Goal: Information Seeking & Learning: Learn about a topic

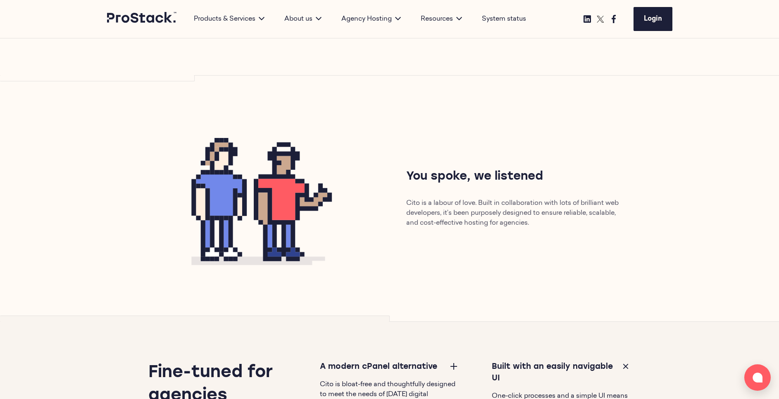
scroll to position [469, 0]
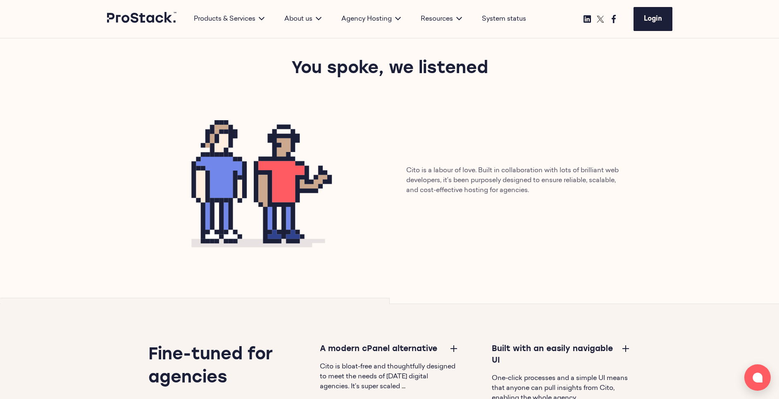
scroll to position [523, 0]
click at [260, 176] on img at bounding box center [262, 181] width 221 height 167
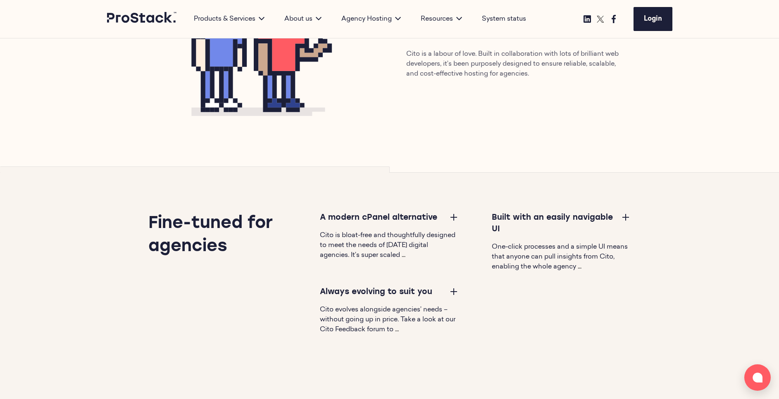
scroll to position [616, 0]
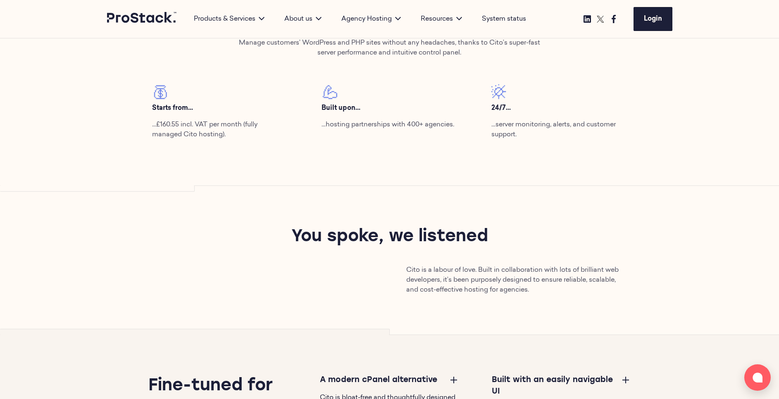
scroll to position [390, 0]
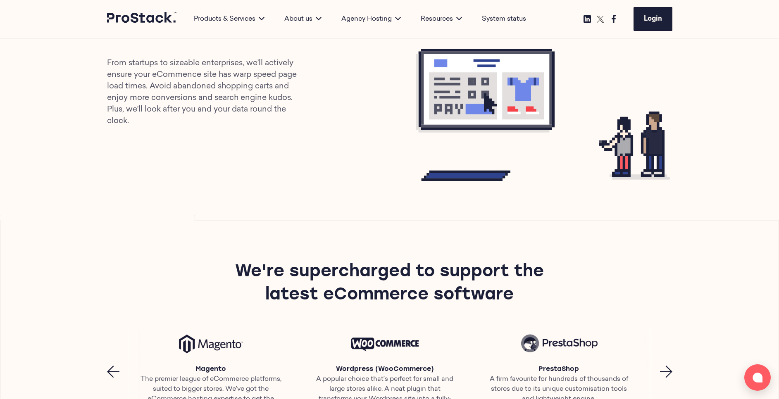
scroll to position [357, 0]
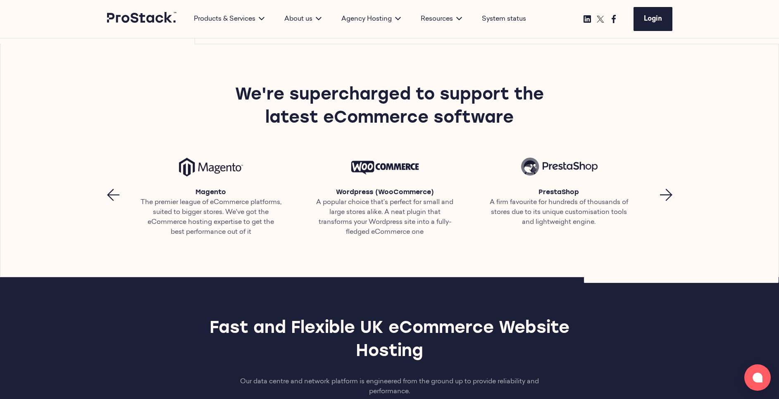
click at [669, 193] on icon "Next page" at bounding box center [666, 195] width 12 height 12
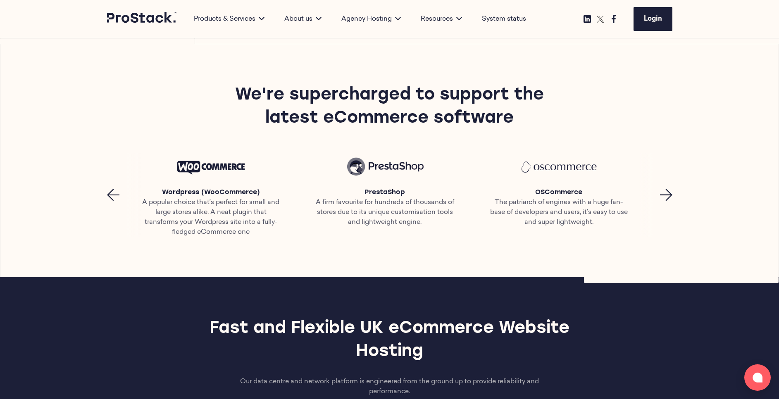
click at [669, 193] on icon "Next page" at bounding box center [666, 195] width 12 height 12
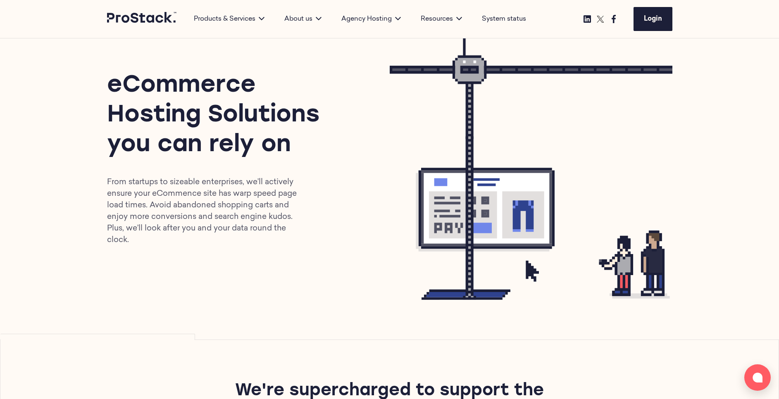
scroll to position [0, 0]
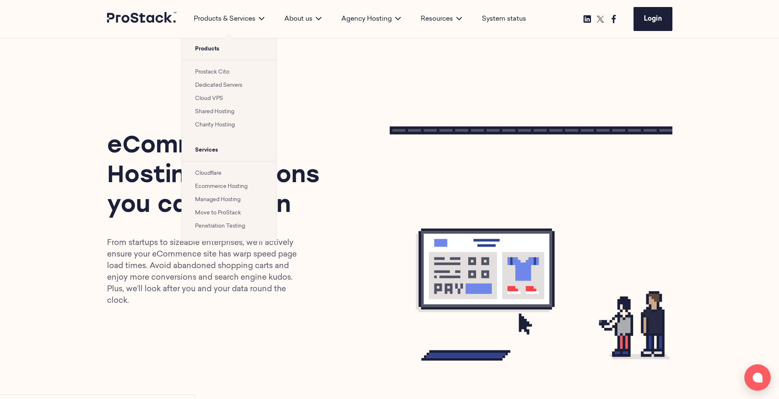
click at [206, 112] on link "Shared Hosting" at bounding box center [214, 111] width 39 height 5
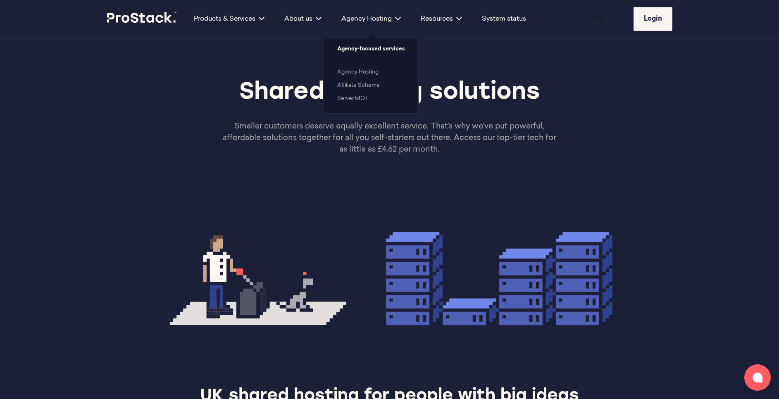
click at [353, 101] on link "Server MOT" at bounding box center [352, 98] width 31 height 5
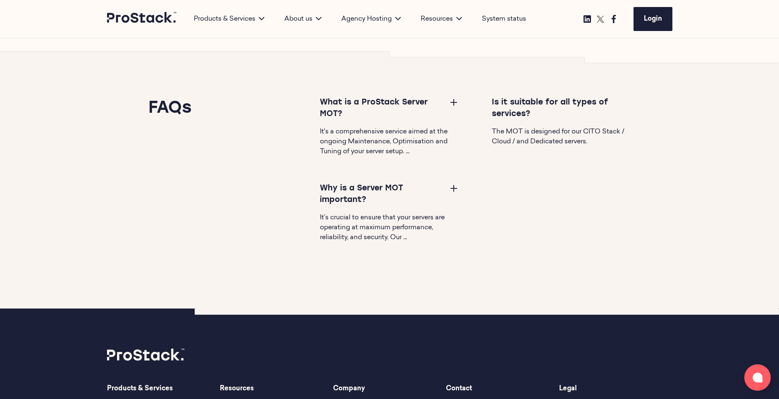
scroll to position [1469, 0]
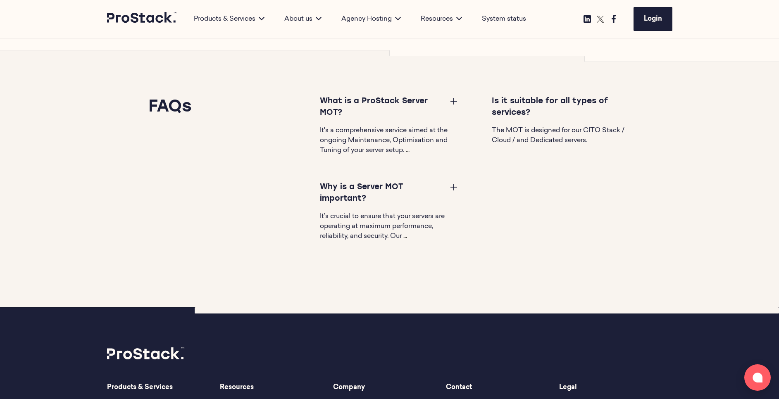
click at [451, 192] on button at bounding box center [454, 187] width 10 height 10
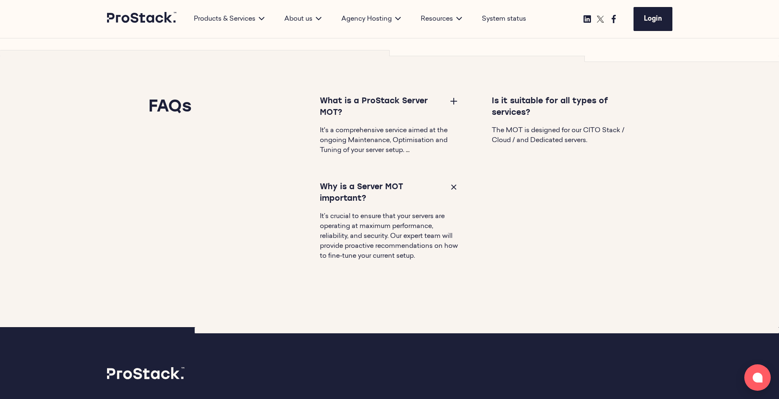
scroll to position [1466, 0]
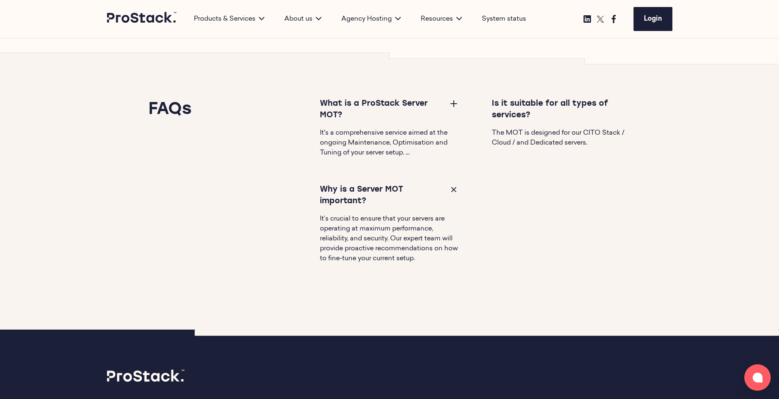
drag, startPoint x: 446, startPoint y: 200, endPoint x: 255, endPoint y: 204, distance: 191.4
click at [255, 204] on div "FAQs What is a ProStack Server MOT? It's a comprehensive service aimed at the o…" at bounding box center [373, 194] width 516 height 192
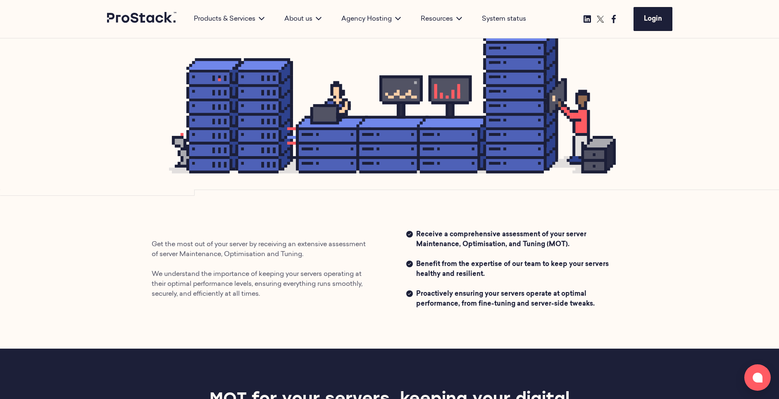
scroll to position [176, 0]
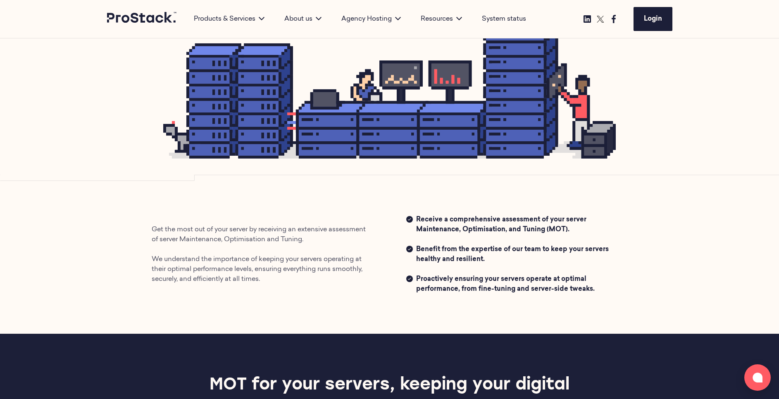
drag, startPoint x: 265, startPoint y: 276, endPoint x: 145, endPoint y: 245, distance: 124.5
click at [145, 245] on div "Get the most out of your server by receiving an extensive assessment of server …" at bounding box center [262, 255] width 255 height 60
drag, startPoint x: 145, startPoint y: 245, endPoint x: 251, endPoint y: 263, distance: 107.7
click at [251, 263] on p "Get the most out of your server by receiving an extensive assessment of server …" at bounding box center [262, 255] width 221 height 60
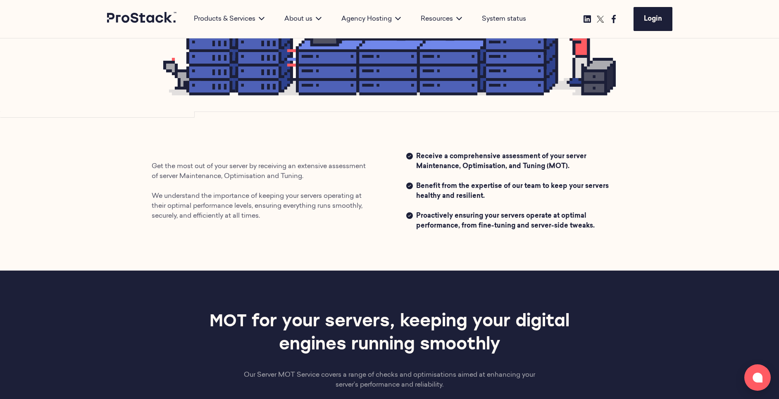
scroll to position [193, 0]
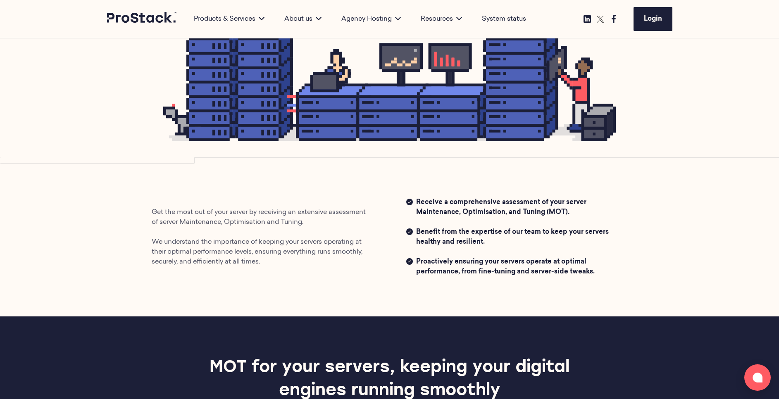
click at [434, 290] on div "Get the most out of your server by receiving an extensive assessment of server …" at bounding box center [389, 237] width 565 height 159
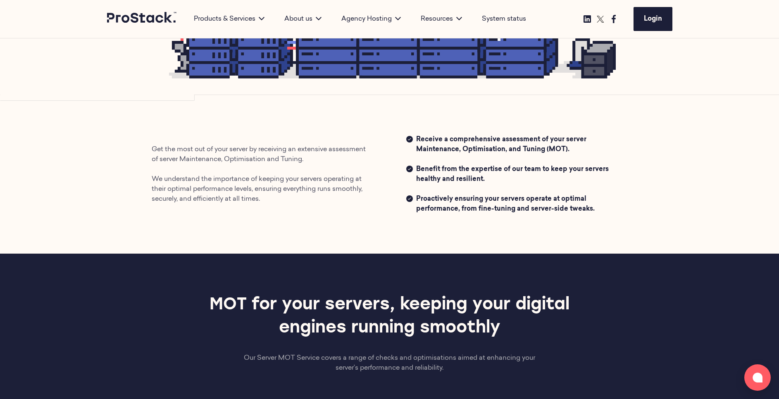
scroll to position [0, 0]
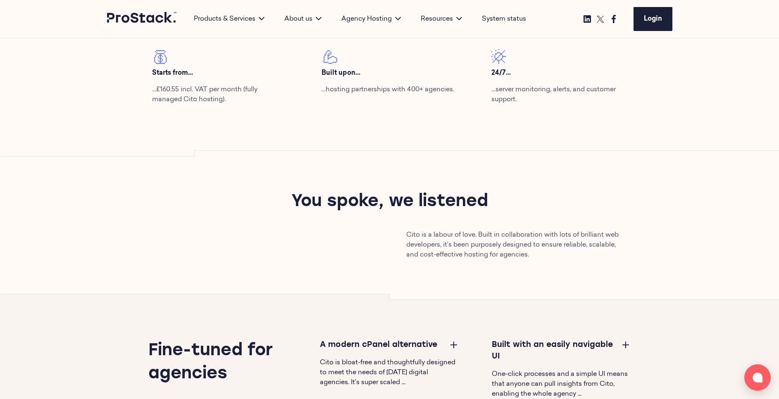
click at [300, 145] on div "Top performance from every angle Manage customers’ WordPress and PHP sites with…" at bounding box center [389, 39] width 565 height 224
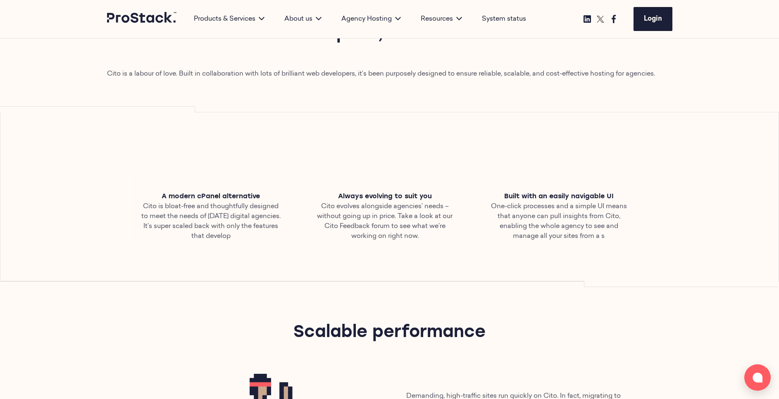
click at [407, 135] on section "A modern cPanel alternative Cito is bloat-free and thoughtfully designed to mee…" at bounding box center [389, 196] width 778 height 169
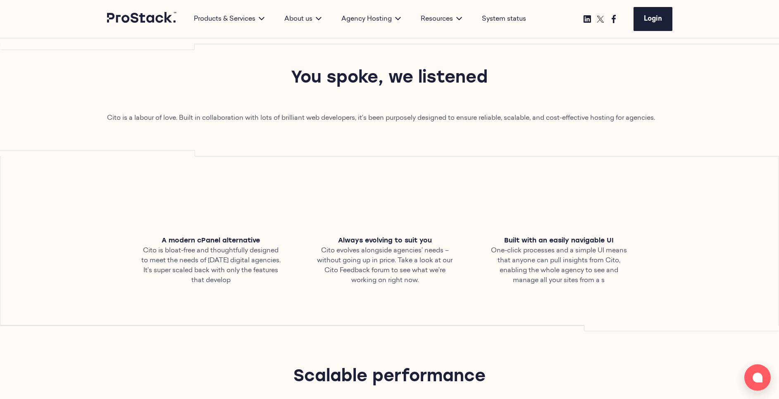
scroll to position [497, 0]
click at [402, 186] on section "A modern cPanel alternative Cito is bloat-free and thoughtfully designed to mee…" at bounding box center [389, 241] width 778 height 169
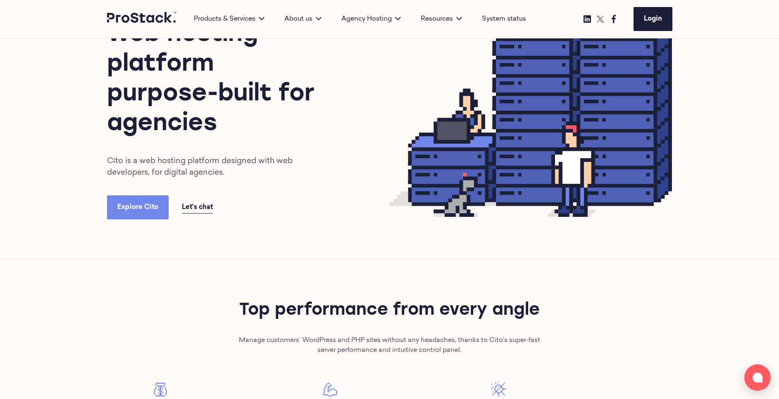
scroll to position [0, 0]
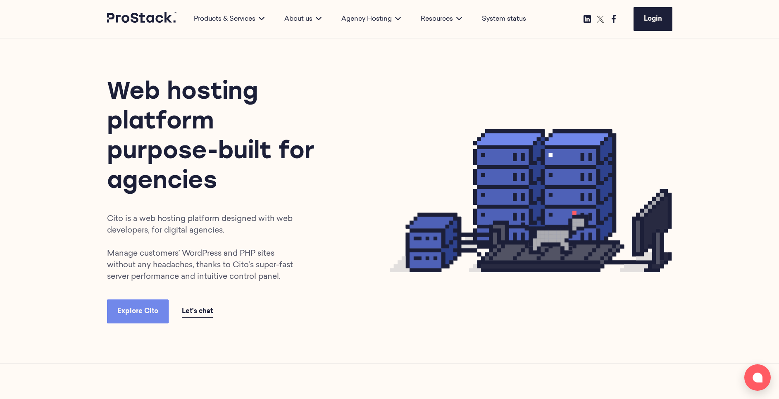
scroll to position [196, 0]
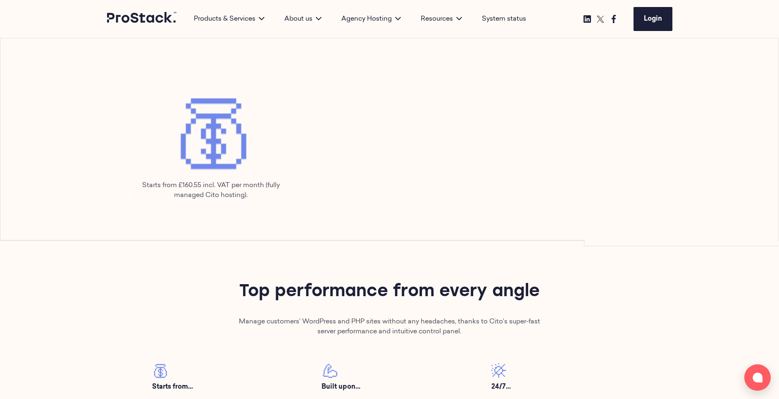
scroll to position [332, 0]
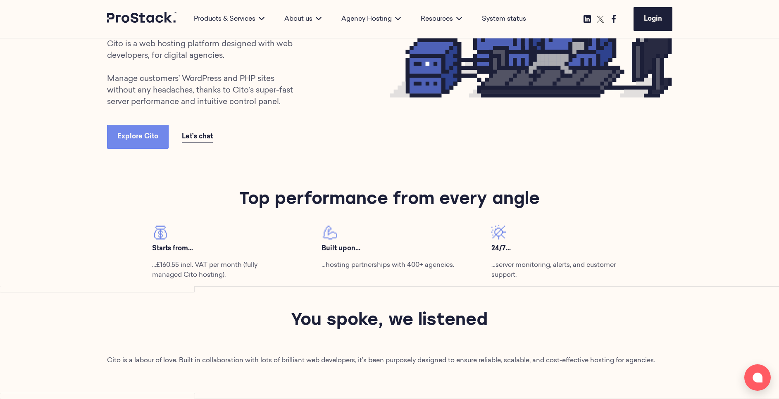
scroll to position [176, 0]
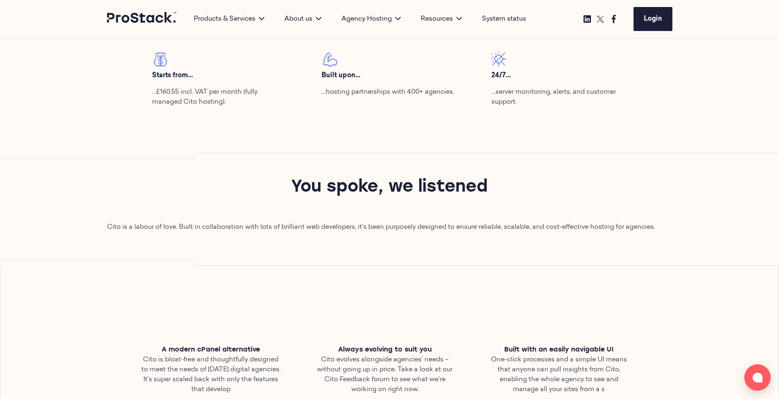
scroll to position [451, 0]
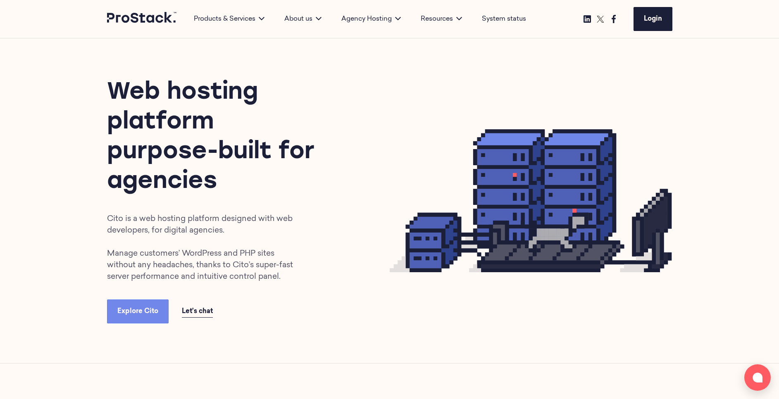
click at [376, 82] on div "Web hosting platform purpose-built for agencies Cito is a web hosting platform …" at bounding box center [248, 200] width 283 height 245
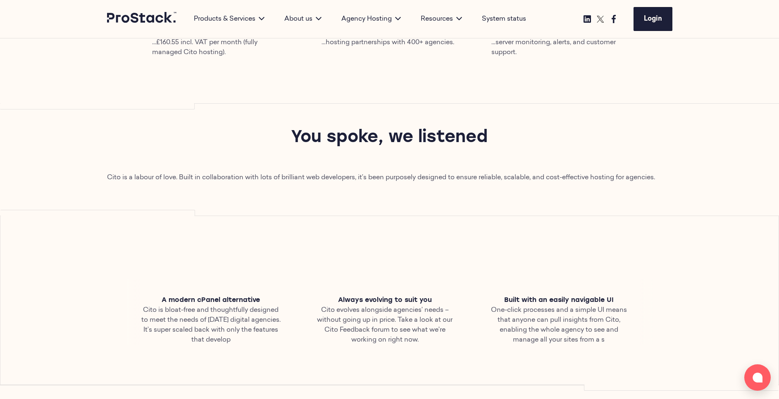
scroll to position [470, 0]
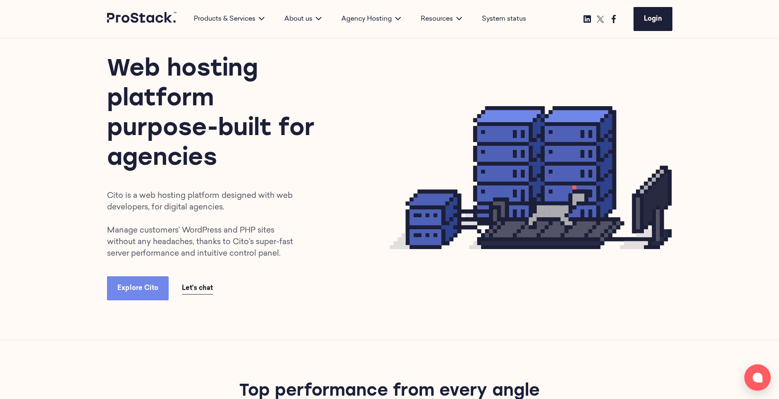
scroll to position [22, 0]
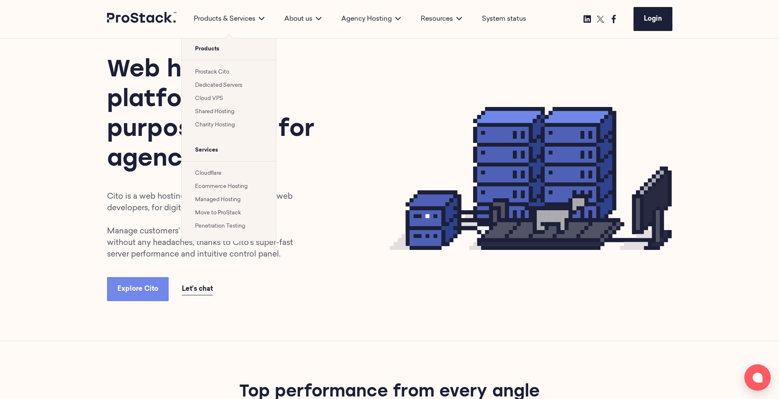
click at [208, 75] on link "Prostack Cito" at bounding box center [212, 71] width 34 height 5
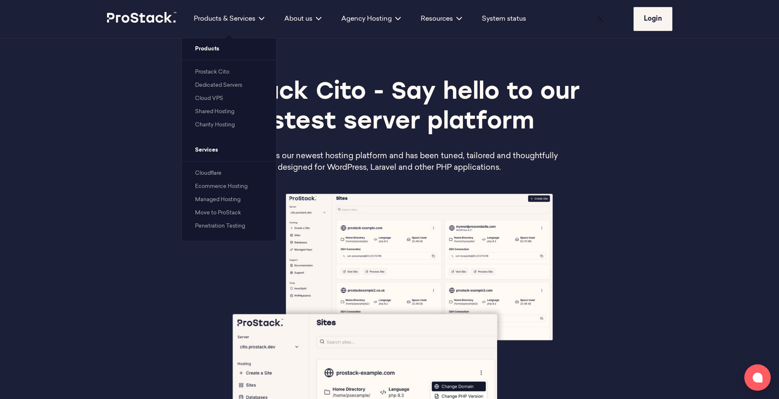
click at [209, 110] on link "Shared Hosting" at bounding box center [214, 111] width 39 height 5
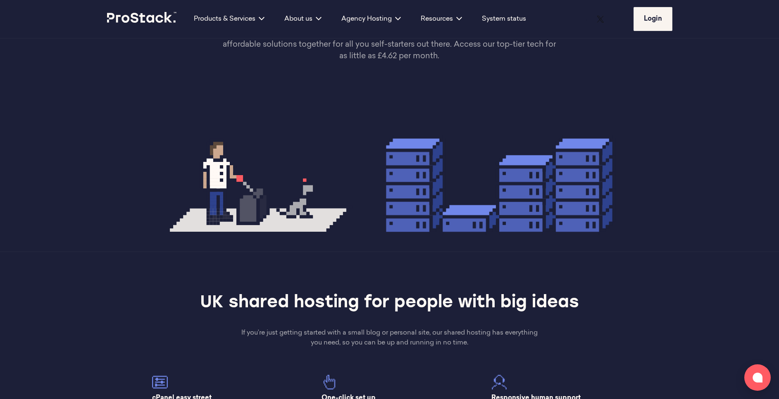
scroll to position [105, 0]
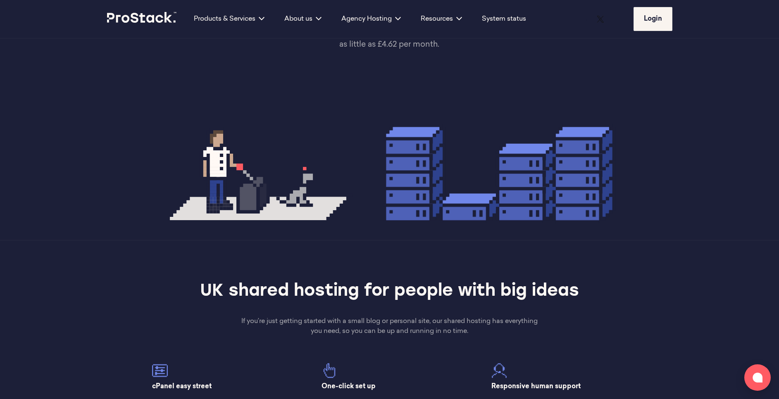
click at [303, 226] on div at bounding box center [389, 165] width 779 height 150
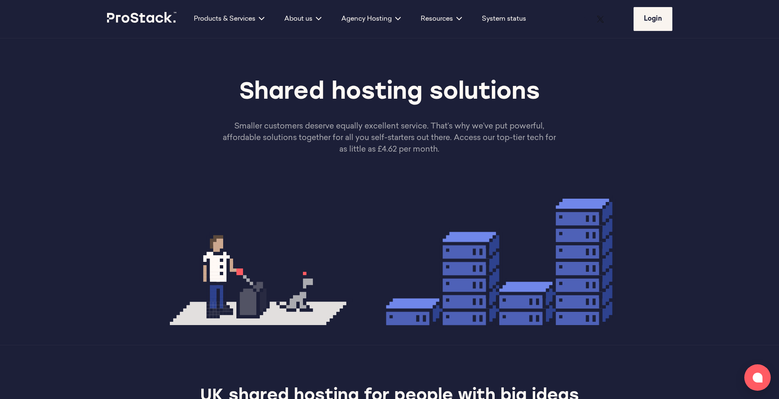
click at [153, 20] on icon at bounding box center [142, 17] width 70 height 11
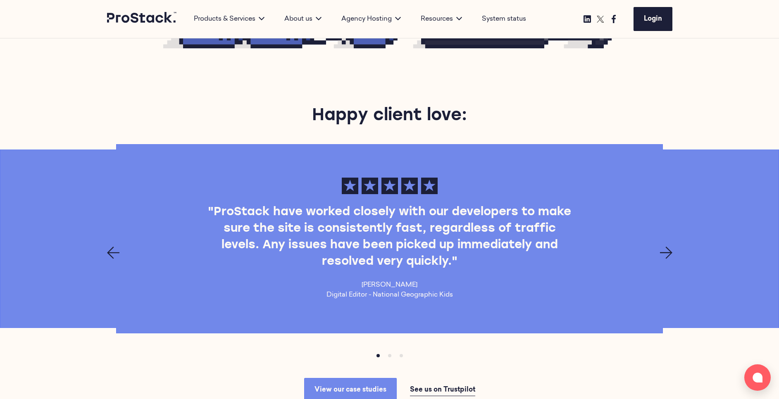
scroll to position [1020, 0]
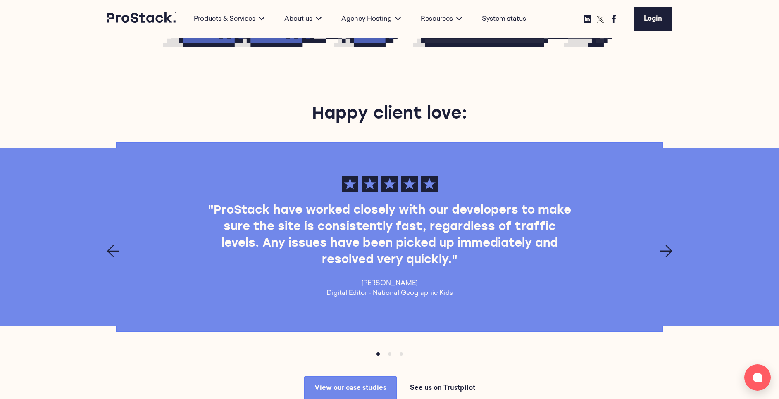
click at [114, 245] on icon "Previous page" at bounding box center [113, 251] width 12 height 12
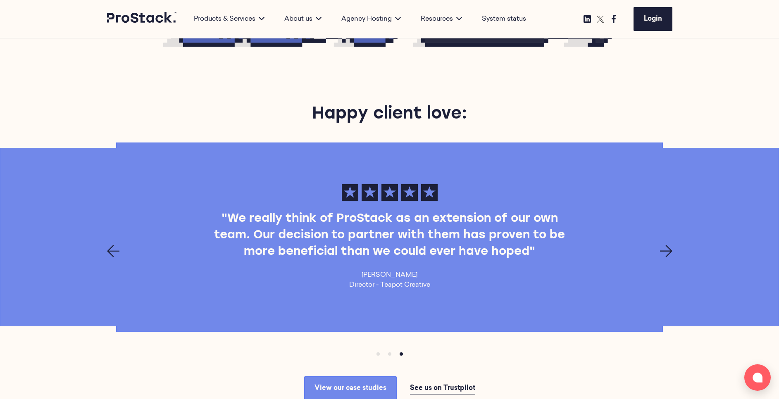
click at [114, 245] on icon "Previous page" at bounding box center [113, 251] width 12 height 12
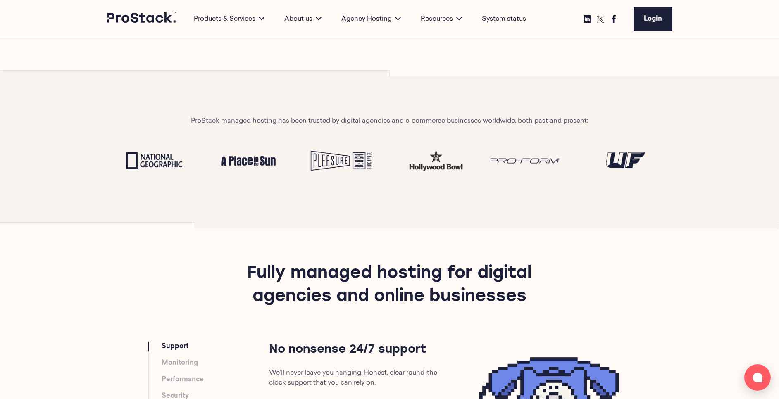
scroll to position [0, 0]
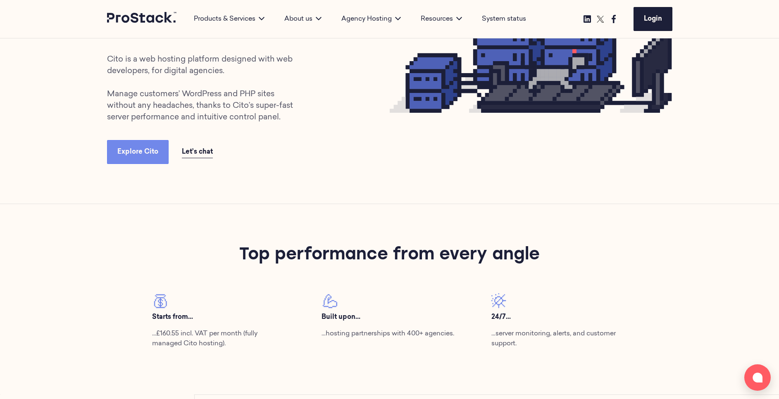
scroll to position [189, 0]
